Goal: Use online tool/utility: Utilize a website feature to perform a specific function

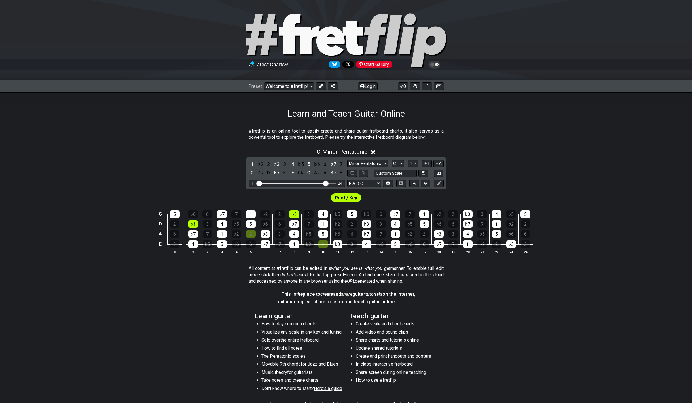
select select "C"
select select "E A D G"
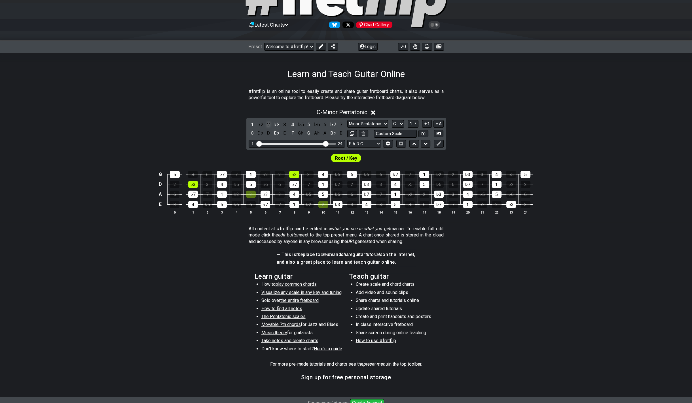
click at [269, 124] on div "2" at bounding box center [268, 125] width 7 height 8
click at [285, 125] on div "3" at bounding box center [284, 125] width 7 height 8
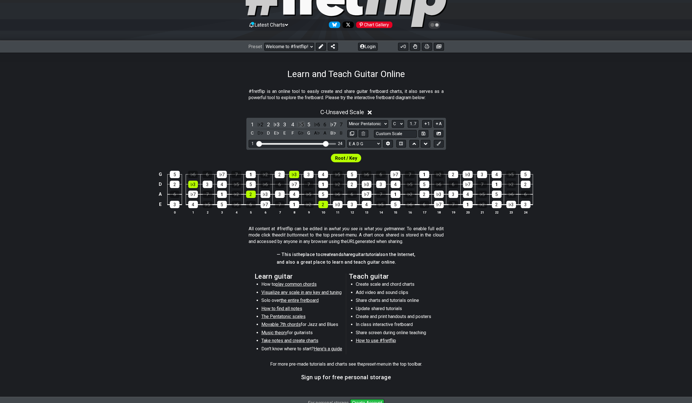
click at [303, 124] on div "♭5" at bounding box center [300, 125] width 7 height 8
click at [318, 125] on div "♭6" at bounding box center [316, 125] width 7 height 8
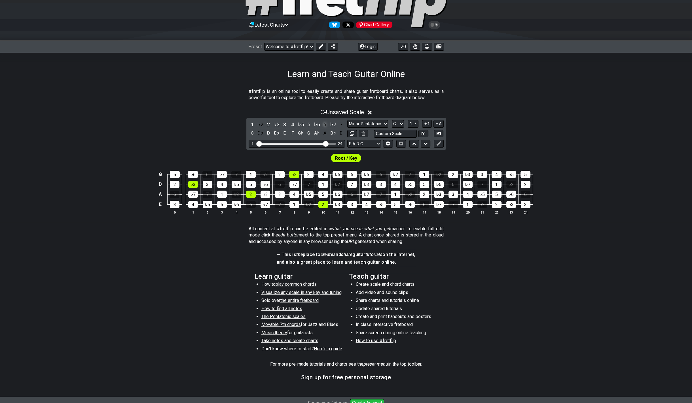
click at [324, 124] on div "6" at bounding box center [324, 125] width 7 height 8
click at [343, 125] on div "7" at bounding box center [340, 125] width 7 height 8
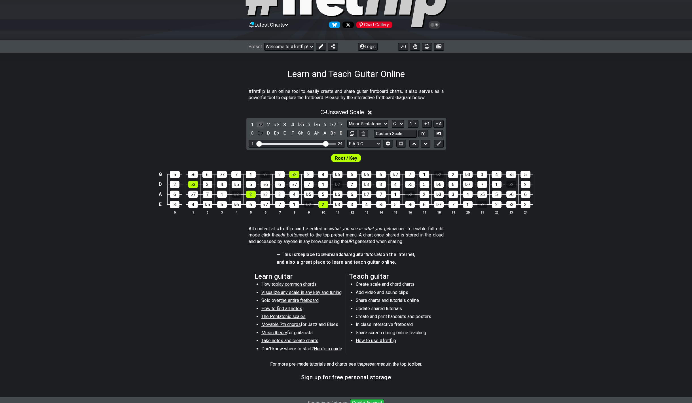
click at [260, 122] on div "♭2" at bounding box center [259, 125] width 7 height 8
click at [347, 120] on select "Minor Pentatonic Click to edit Minor Pentatonic Major Pentatonic Minor Blues Ma…" at bounding box center [367, 124] width 41 height 8
click option "Major Pentatonic" at bounding box center [0, 0] width 0 height 0
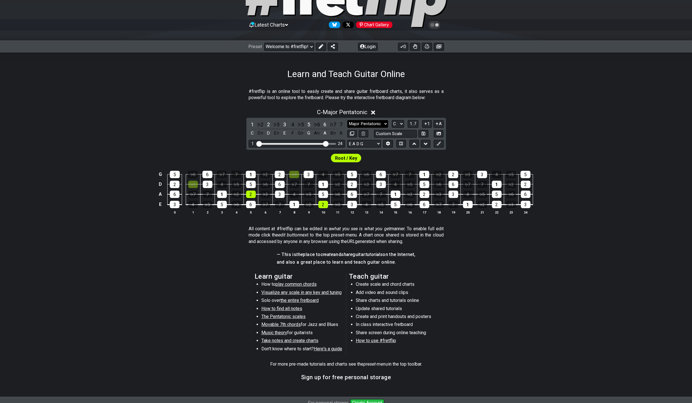
click at [347, 120] on select "Minor Pentatonic Click to edit Minor Pentatonic Major Pentatonic Minor Blues Ma…" at bounding box center [367, 124] width 41 height 8
click option "Minor Blues" at bounding box center [0, 0] width 0 height 0
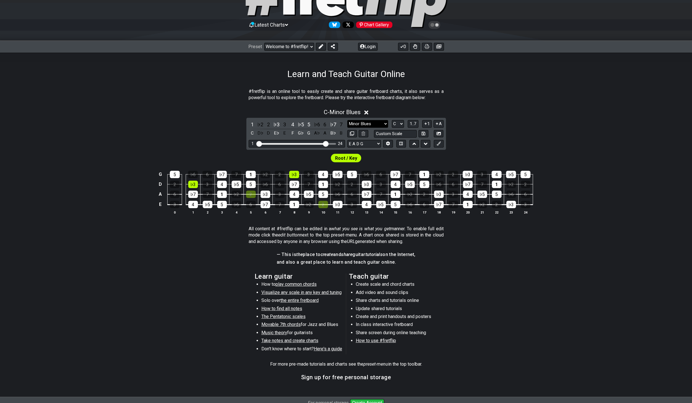
click at [347, 120] on select "Minor Pentatonic Click to edit Minor Pentatonic Major Pentatonic Minor Blues Ma…" at bounding box center [367, 124] width 41 height 8
click option "Major Blues" at bounding box center [0, 0] width 0 height 0
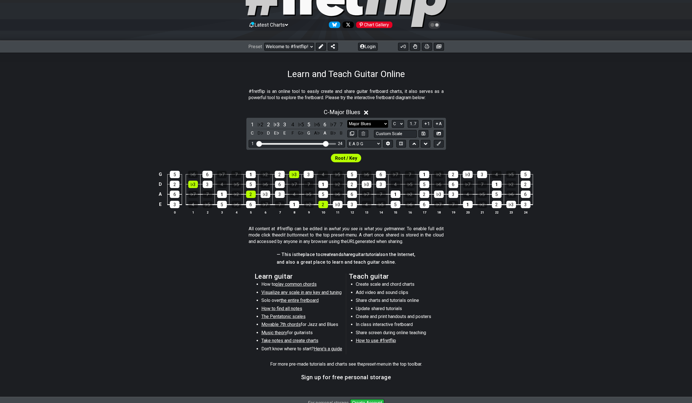
click at [347, 120] on select "Minor Pentatonic Click to edit Minor Pentatonic Major Pentatonic Minor Blues Ma…" at bounding box center [367, 124] width 41 height 8
click option "Major / [PERSON_NAME]" at bounding box center [0, 0] width 0 height 0
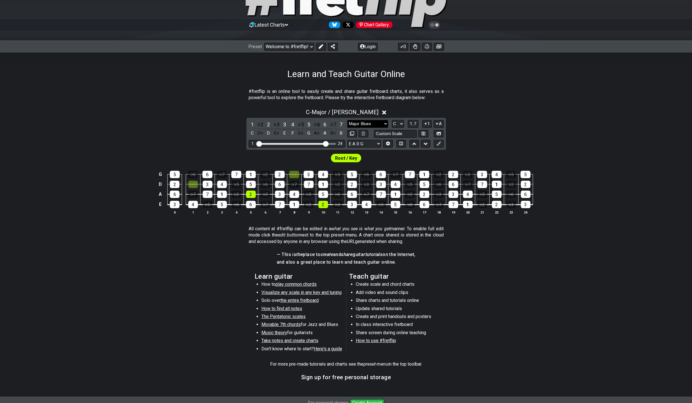
click at [347, 120] on select "Minor Pentatonic Click to edit Minor Pentatonic Major Pentatonic Minor Blues Ma…" at bounding box center [367, 124] width 41 height 8
click option "Dorian" at bounding box center [0, 0] width 0 height 0
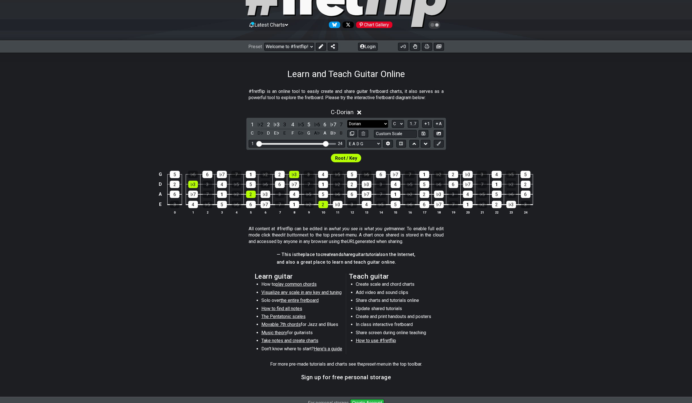
click at [347, 120] on select "Minor Pentatonic Click to edit Minor Pentatonic Major Pentatonic Minor Blues Ma…" at bounding box center [367, 124] width 41 height 8
click option "Phrygian" at bounding box center [0, 0] width 0 height 0
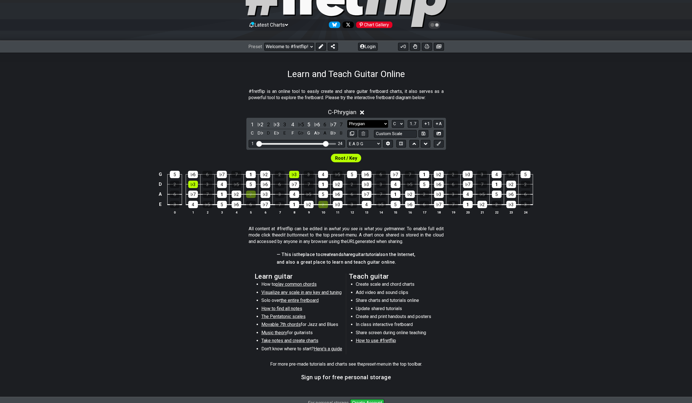
click at [347, 120] on select "Minor Pentatonic Click to edit Minor Pentatonic Major Pentatonic Minor Blues Ma…" at bounding box center [367, 124] width 41 height 8
click option "Lydian" at bounding box center [0, 0] width 0 height 0
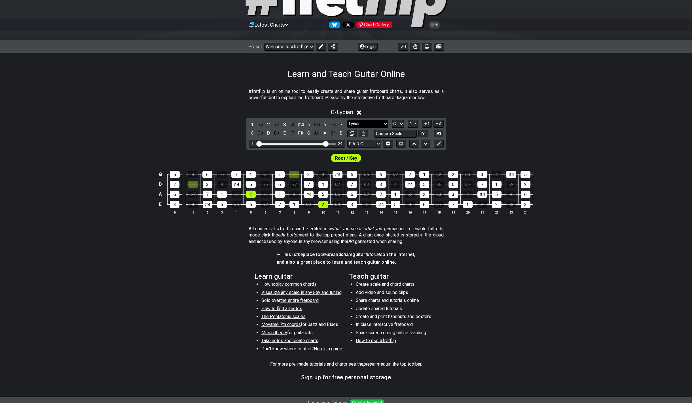
click at [347, 120] on select "Minor Pentatonic Click to edit Minor Pentatonic Major Pentatonic Minor Blues Ma…" at bounding box center [367, 124] width 41 height 8
click option "Mixolydian" at bounding box center [0, 0] width 0 height 0
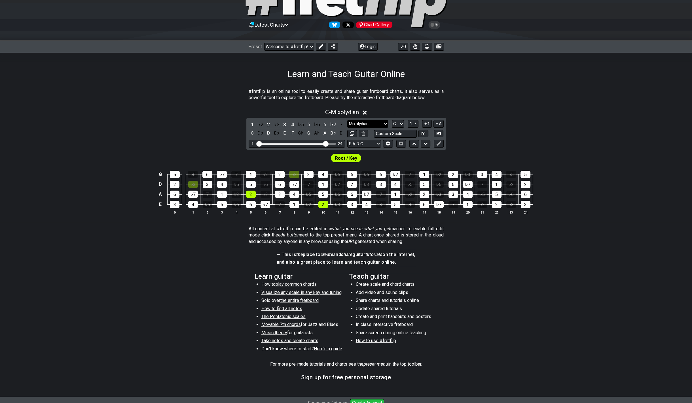
click at [347, 120] on select "Minor Pentatonic Click to edit Minor Pentatonic Major Pentatonic Minor Blues Ma…" at bounding box center [367, 124] width 41 height 8
click option "Minor / Aeolian" at bounding box center [0, 0] width 0 height 0
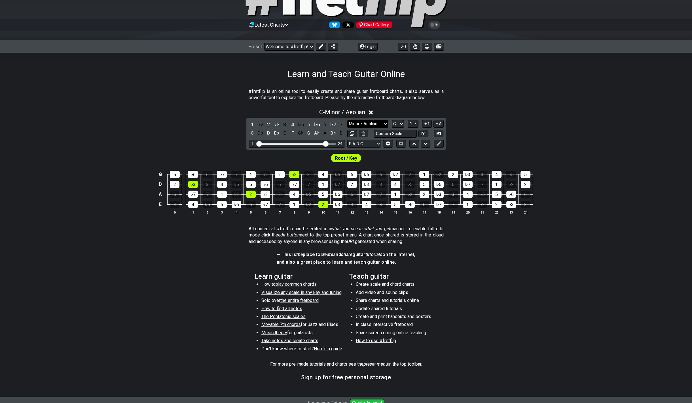
click at [347, 120] on select "Minor Pentatonic Click to edit Minor Pentatonic Major Pentatonic Minor Blues Ma…" at bounding box center [367, 124] width 41 height 8
select select "Minor Pentatonic"
click option "Minor Pentatonic" at bounding box center [0, 0] width 0 height 0
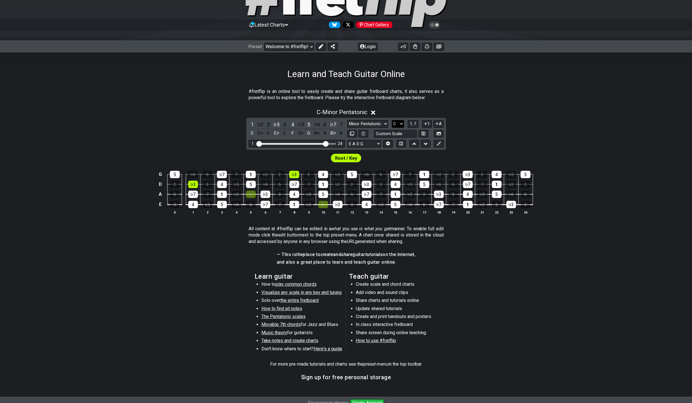
click at [392, 120] on select "A♭ A A♯ B♭ B C C♯ D♭ D D♯ E♭ E F F♯ G♭ G G♯" at bounding box center [398, 124] width 12 height 8
click option "E" at bounding box center [0, 0] width 0 height 0
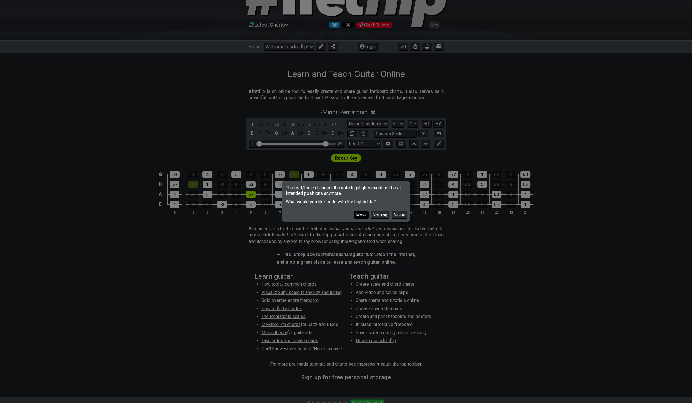
click at [364, 215] on button "Move" at bounding box center [361, 215] width 14 height 8
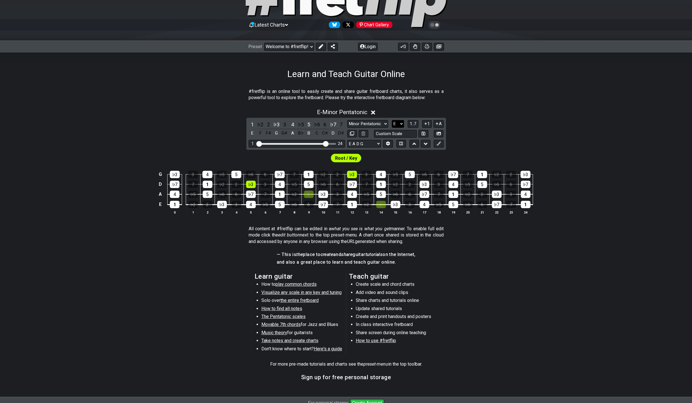
click at [392, 120] on select "A♭ A A♯ B♭ B C C♯ D♭ D D♯ E♭ E F F♯ G♭ G G♯" at bounding box center [398, 124] width 12 height 8
click option "D" at bounding box center [0, 0] width 0 height 0
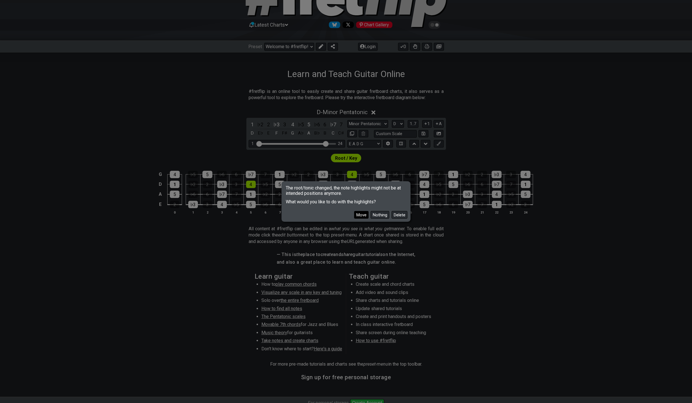
click at [361, 215] on button "Move" at bounding box center [361, 215] width 14 height 8
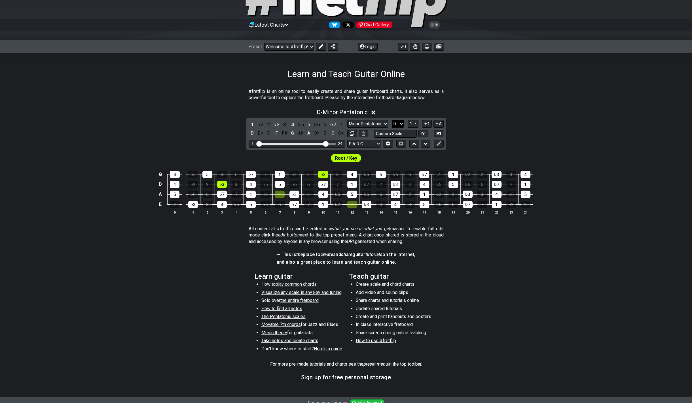
click at [392, 120] on select "A♭ A A♯ B♭ B C C♯ D♭ D D♯ E♭ E F F♯ G♭ G G♯" at bounding box center [398, 124] width 12 height 8
click option "G" at bounding box center [0, 0] width 0 height 0
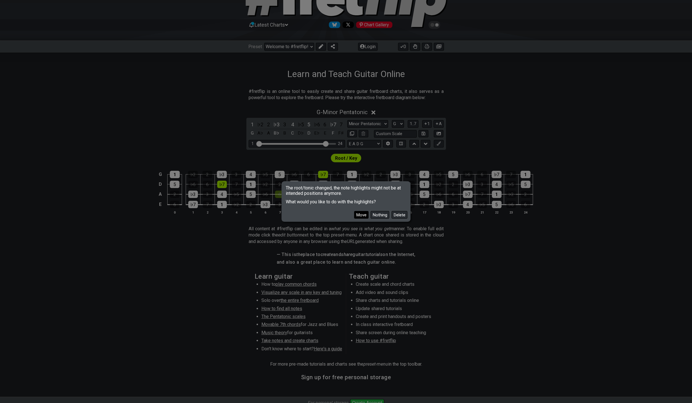
click at [368, 215] on button "Move" at bounding box center [361, 215] width 14 height 8
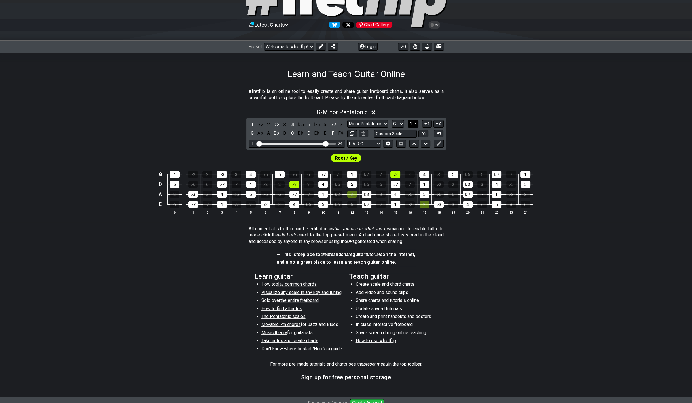
click at [414, 123] on span "1..7" at bounding box center [413, 123] width 7 height 5
click at [392, 120] on select "A♭ A A♯ B♭ B C C♯ D♭ D D♯ E♭ E F F♯ G♭ G G♯" at bounding box center [398, 124] width 12 height 8
select select "F"
click option "F" at bounding box center [0, 0] width 0 height 0
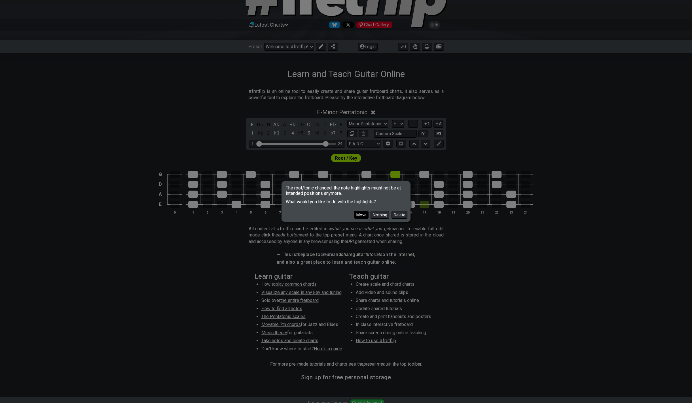
click at [359, 215] on button "Move" at bounding box center [361, 215] width 14 height 8
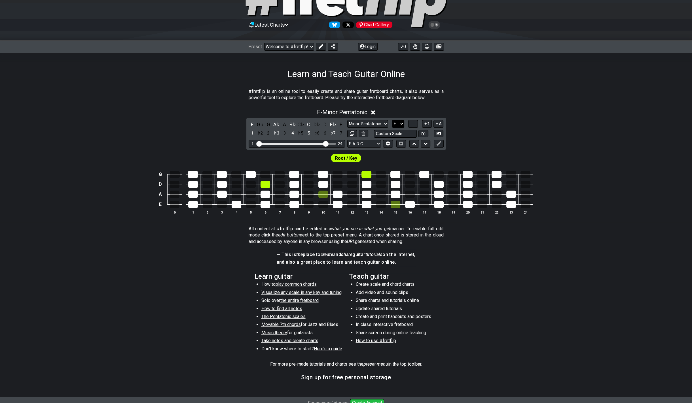
click at [392, 120] on select "A♭ A A♯ B♭ B C C♯ D♭ D D♯ E♭ E F F♯ G♭ G G♯" at bounding box center [398, 124] width 12 height 8
click at [388, 123] on div "Minor Pentatonic Click to edit Minor Pentatonic Major Pentatonic Minor Blues Ma…" at bounding box center [395, 124] width 96 height 8
click at [347, 120] on select "Minor Pentatonic Click to edit Minor Pentatonic Major Pentatonic Minor Blues Ma…" at bounding box center [367, 124] width 41 height 8
select select "Click to edit"
click option "Click to edit" at bounding box center [0, 0] width 0 height 0
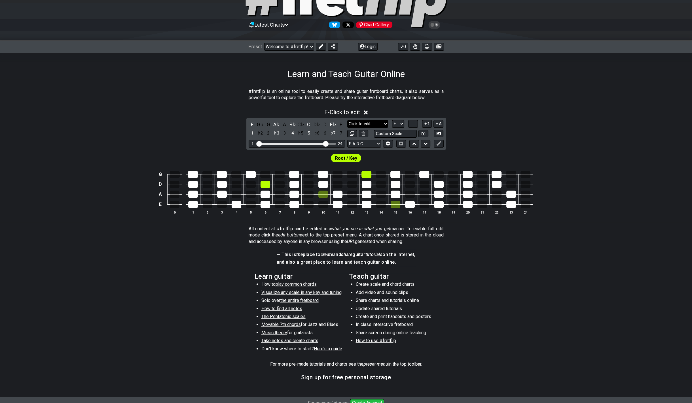
click at [347, 120] on select "Minor Pentatonic Click to edit Minor Pentatonic Major Pentatonic Minor Blues Ma…" at bounding box center [367, 124] width 41 height 8
click at [405, 105] on div "#fretflip is an online tool to easily create and share guitar fretboard charts,…" at bounding box center [346, 96] width 195 height 20
click at [392, 120] on select "A♭ A A♯ B♭ B C C♯ D♭ D D♯ E♭ E F F♯ G♭ G G♯" at bounding box center [398, 124] width 12 height 8
click option "A" at bounding box center [0, 0] width 0 height 0
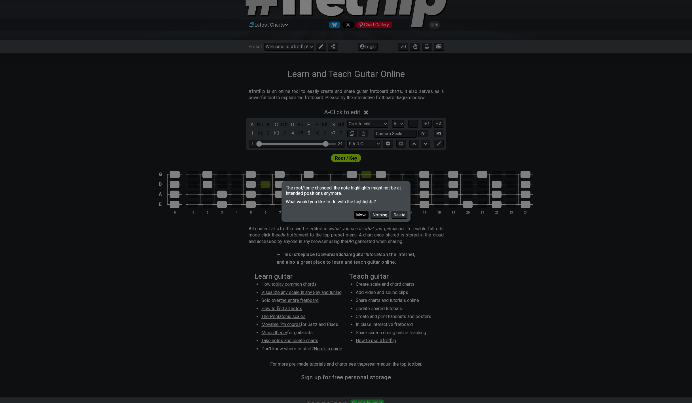
click at [364, 216] on button "Move" at bounding box center [361, 215] width 14 height 8
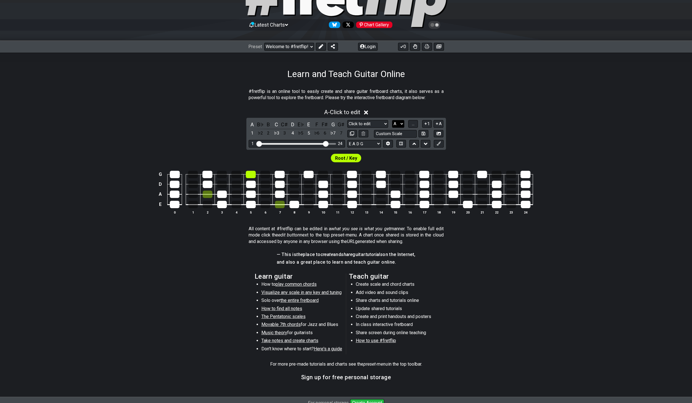
click at [392, 120] on select "A♭ A A♯ B♭ B C C♯ D♭ D D♯ E♭ E F F♯ G♭ G G♯" at bounding box center [398, 124] width 12 height 8
select select "B"
click option "B" at bounding box center [0, 0] width 0 height 0
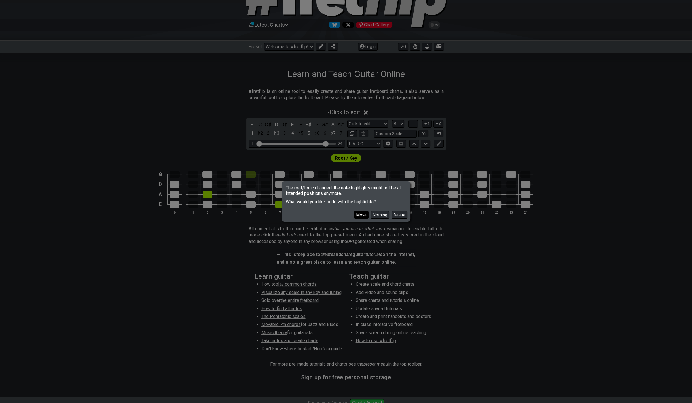
click at [362, 217] on button "Move" at bounding box center [361, 215] width 14 height 8
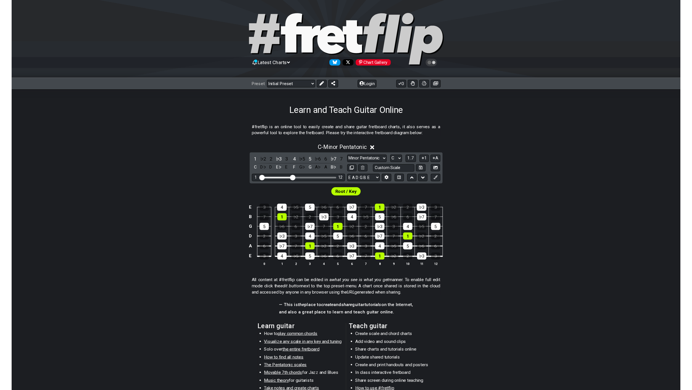
scroll to position [40, 0]
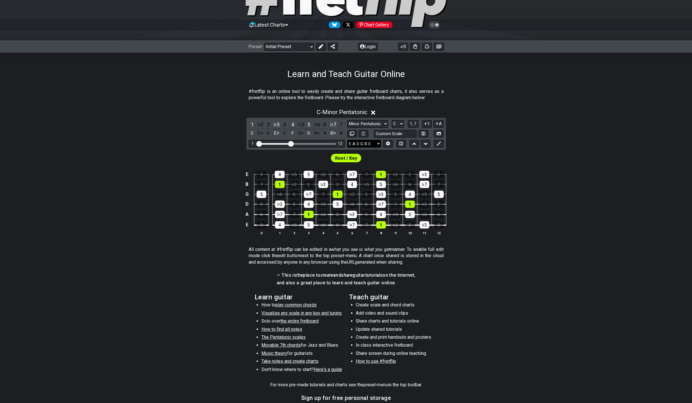
click at [347, 140] on select "E A D G B E E A D G B E E A D G B E B E A D F♯ B A D G C E A D A D G B E E♭ A♭ …" at bounding box center [364, 144] width 34 height 8
select select "E A D G"
click option "E A D G" at bounding box center [0, 0] width 0 height 0
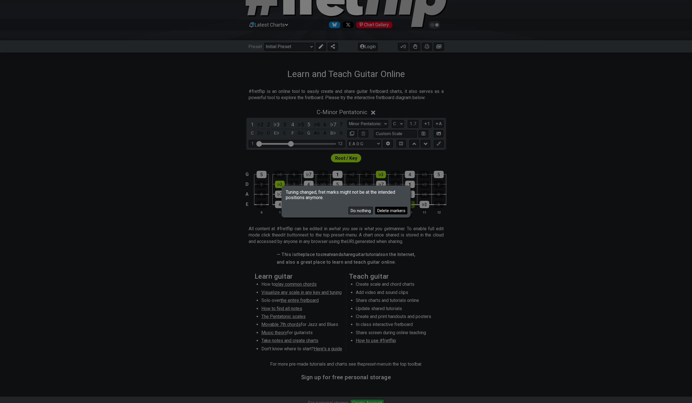
click at [392, 211] on button "Delete markers" at bounding box center [391, 211] width 32 height 8
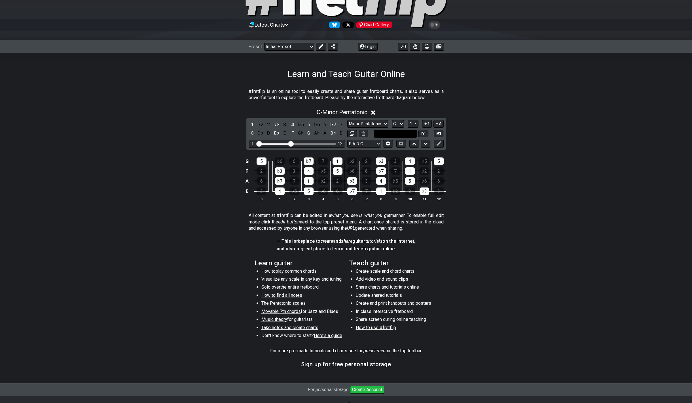
click at [403, 133] on input "text" at bounding box center [395, 134] width 43 height 8
type input "Custom Scale"
click at [392, 120] on select "A♭ A A♯ B♭ B C C♯ D♭ D D♯ E♭ E F F♯ G♭ G G♯" at bounding box center [398, 124] width 12 height 8
click at [439, 133] on icon at bounding box center [438, 134] width 4 height 4
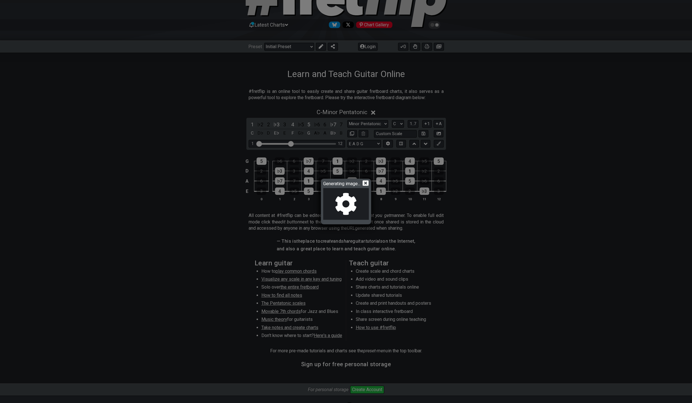
click at [365, 183] on icon at bounding box center [365, 183] width 6 height 5
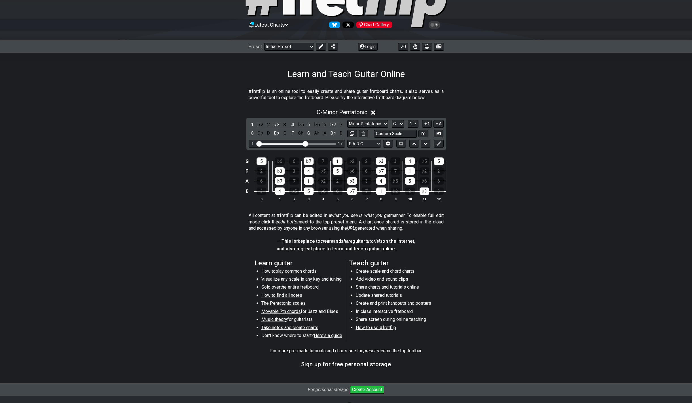
drag, startPoint x: 291, startPoint y: 142, endPoint x: 304, endPoint y: 144, distance: 12.9
click at [304, 143] on input "Visible fret range" at bounding box center [296, 143] width 80 height 0
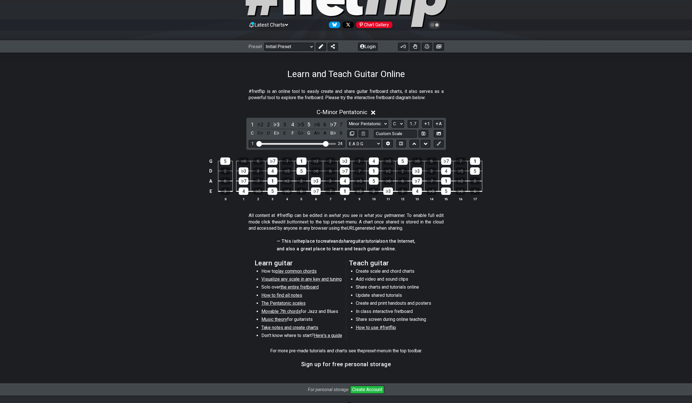
drag, startPoint x: 304, startPoint y: 144, endPoint x: 325, endPoint y: 144, distance: 20.4
click at [325, 143] on input "Visible fret range" at bounding box center [296, 143] width 80 height 0
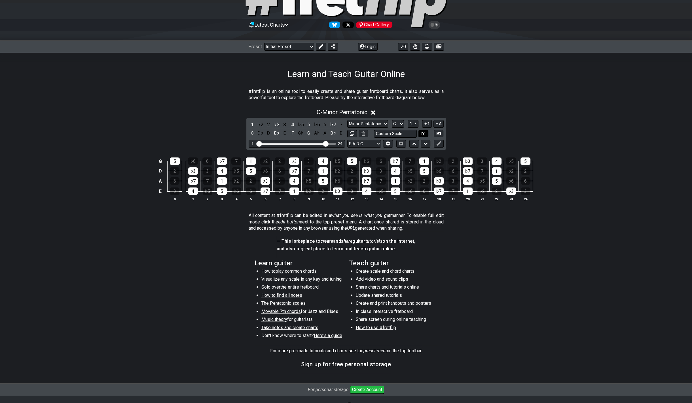
click at [422, 133] on icon at bounding box center [423, 134] width 4 height 4
select select "Custom Scale"
click at [427, 125] on icon at bounding box center [425, 124] width 5 height 4
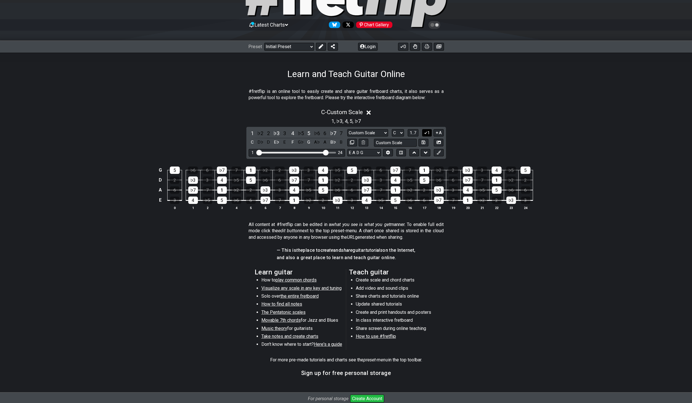
click at [427, 133] on icon at bounding box center [425, 133] width 5 height 4
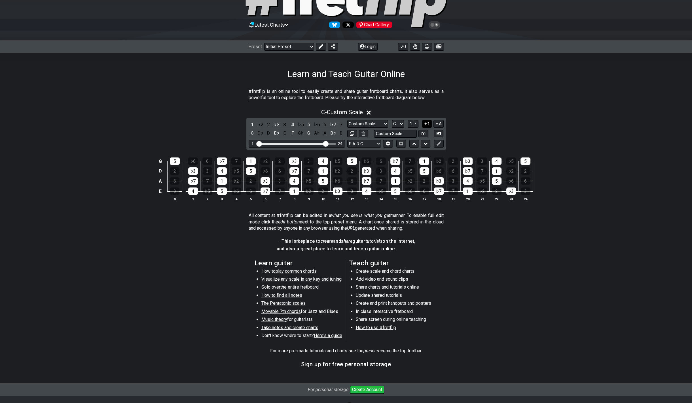
click at [426, 123] on icon at bounding box center [425, 124] width 2 height 2
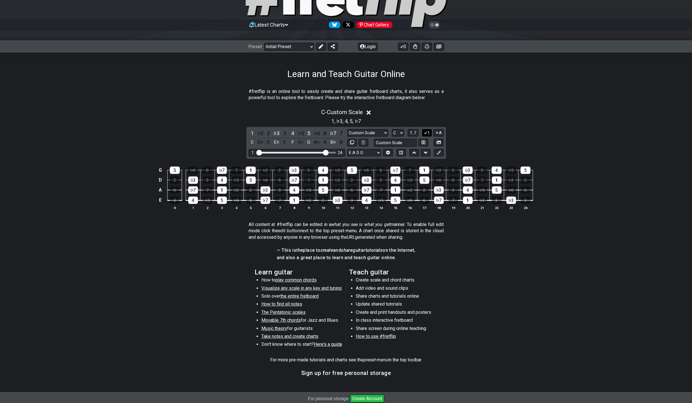
click at [426, 123] on div "1 , ♭3 , 4 , 5 , ♭7" at bounding box center [346, 120] width 692 height 9
click at [427, 133] on icon at bounding box center [425, 133] width 5 height 4
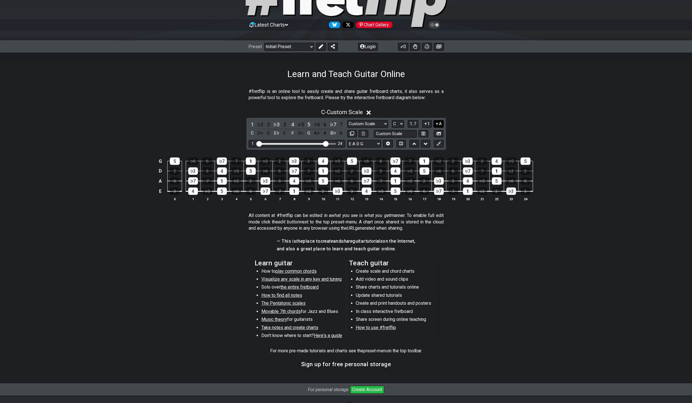
click at [438, 124] on icon at bounding box center [436, 124] width 5 height 4
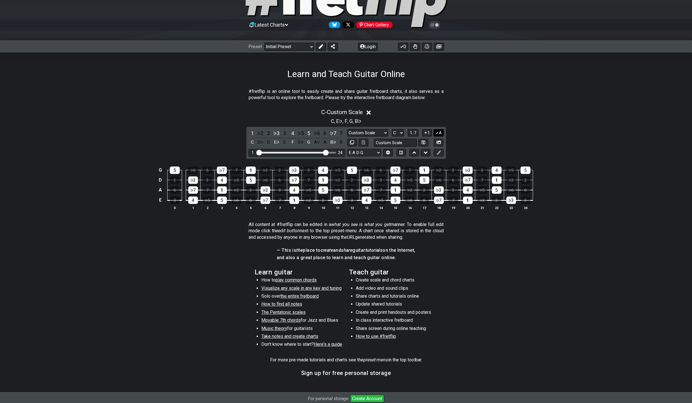
click at [438, 124] on div "C , E♭ , F , G , B♭" at bounding box center [346, 120] width 692 height 9
click at [438, 133] on icon at bounding box center [436, 133] width 5 height 4
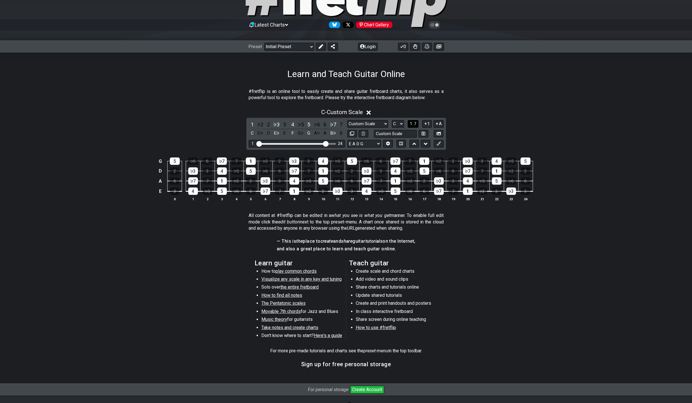
click at [411, 124] on span "1..7" at bounding box center [413, 123] width 7 height 5
click at [411, 124] on button "..." at bounding box center [413, 124] width 10 height 8
click at [413, 122] on span "C.." at bounding box center [413, 123] width 5 height 5
click at [413, 122] on span "1..7" at bounding box center [413, 123] width 7 height 5
click at [413, 124] on span "..." at bounding box center [413, 123] width 3 height 5
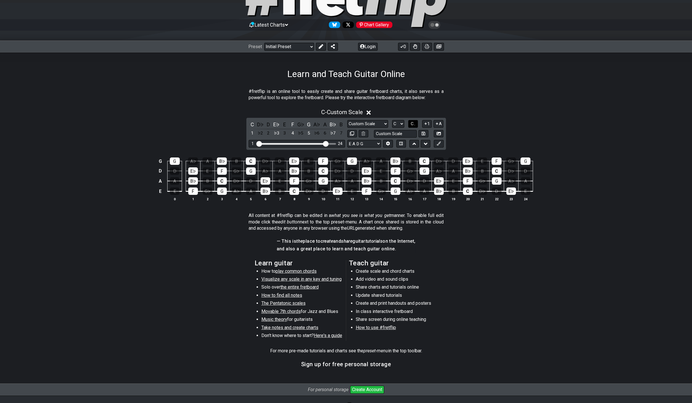
click at [413, 124] on span "C.." at bounding box center [413, 123] width 5 height 5
click at [413, 124] on span "1..7" at bounding box center [413, 123] width 7 height 5
click at [413, 124] on span "..." at bounding box center [413, 123] width 3 height 5
click at [413, 124] on span "C.." at bounding box center [413, 123] width 5 height 5
click at [413, 124] on span "1..7" at bounding box center [413, 123] width 7 height 5
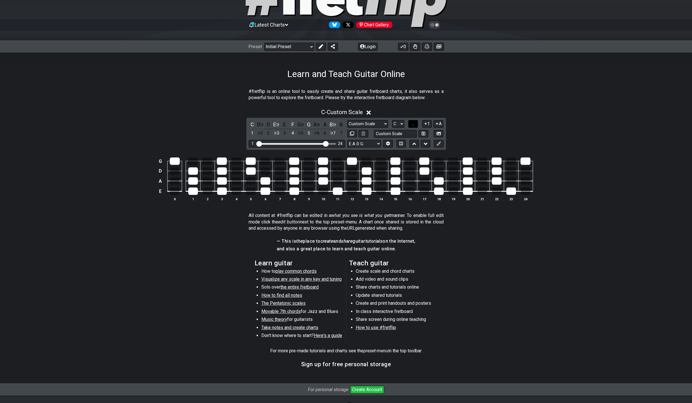
click at [413, 124] on span "..." at bounding box center [413, 123] width 3 height 5
click at [413, 124] on span "C.." at bounding box center [413, 123] width 5 height 5
click at [413, 124] on span "1..7" at bounding box center [413, 123] width 7 height 5
click at [413, 124] on span "..." at bounding box center [413, 123] width 3 height 5
